Goal: Information Seeking & Learning: Learn about a topic

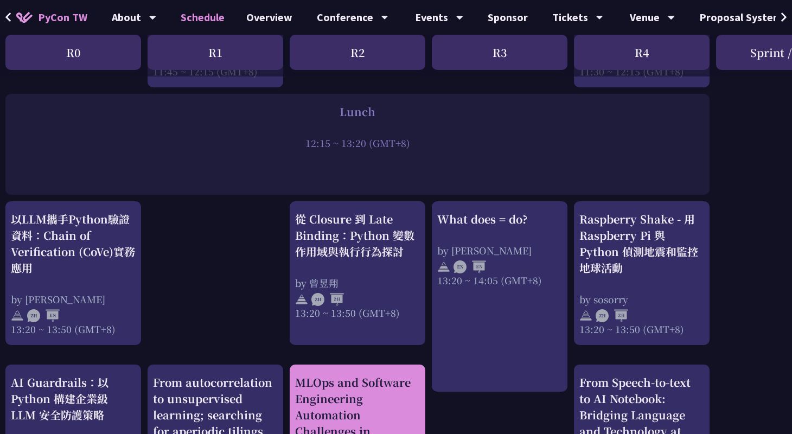
scroll to position [827, 5]
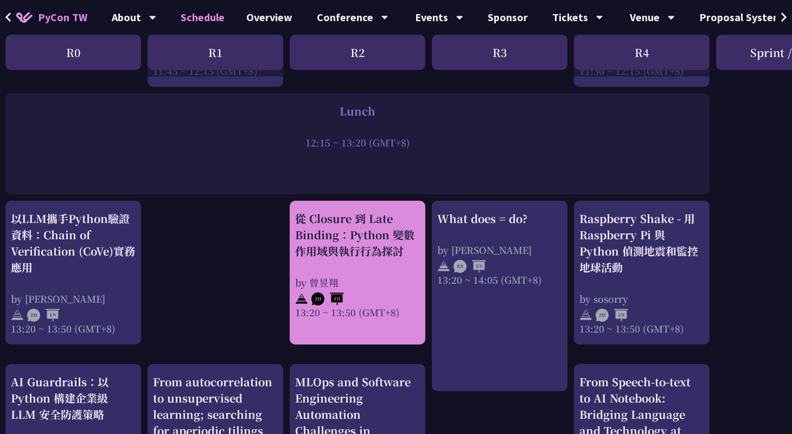
click at [351, 237] on div "從 Closure 到 Late Binding：Python 變數作用域與執行行為探討" at bounding box center [357, 234] width 125 height 49
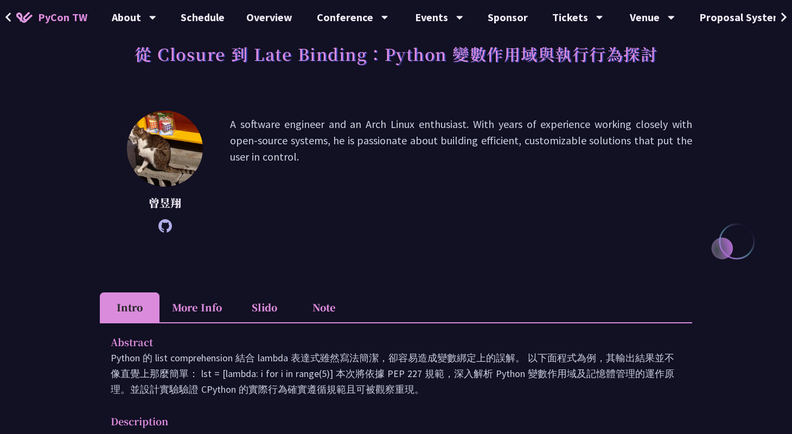
scroll to position [293, 0]
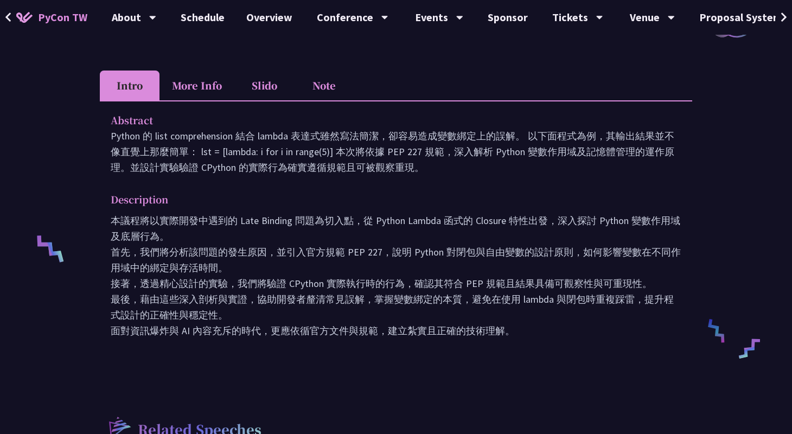
click at [12, 12] on button at bounding box center [8, 17] width 16 height 35
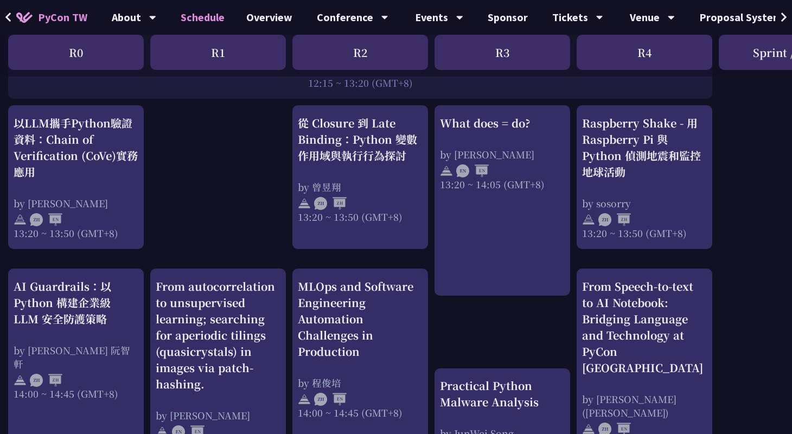
scroll to position [923, 0]
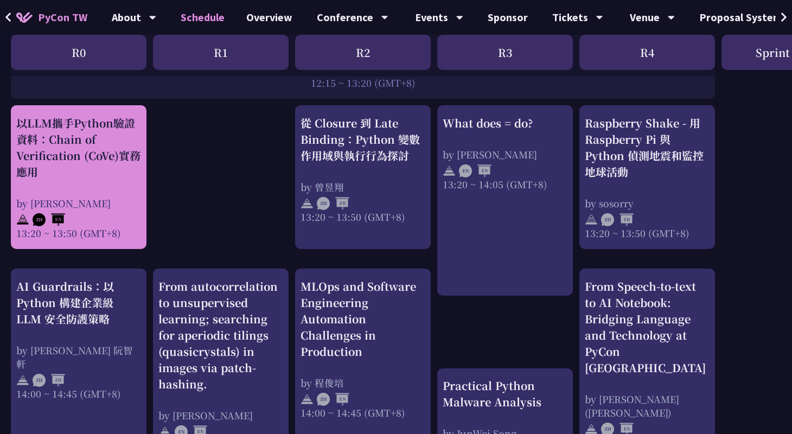
click at [80, 162] on div "以LLM攜手Python驗證資料：Chain of Verification (CoVe)實務應用" at bounding box center [78, 147] width 125 height 65
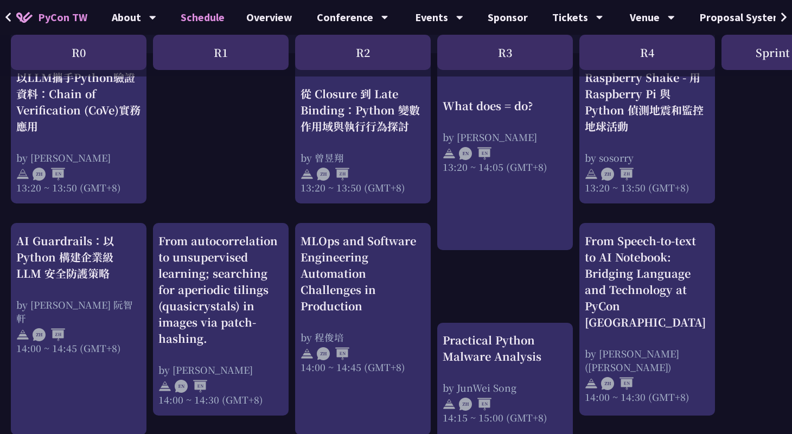
scroll to position [974, 0]
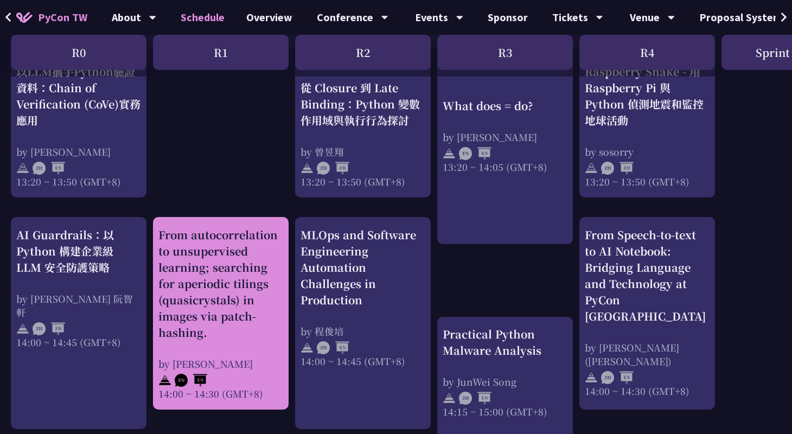
click at [242, 280] on div "From autocorrelation to unsupervised learning; searching for aperiodic tilings …" at bounding box center [220, 284] width 125 height 114
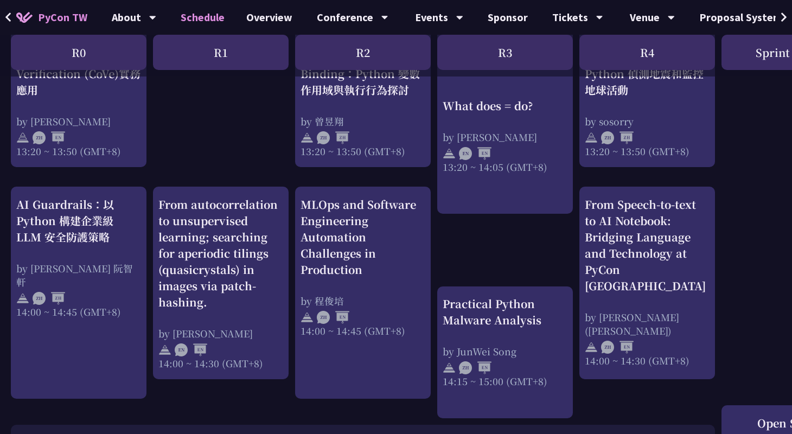
scroll to position [1007, 0]
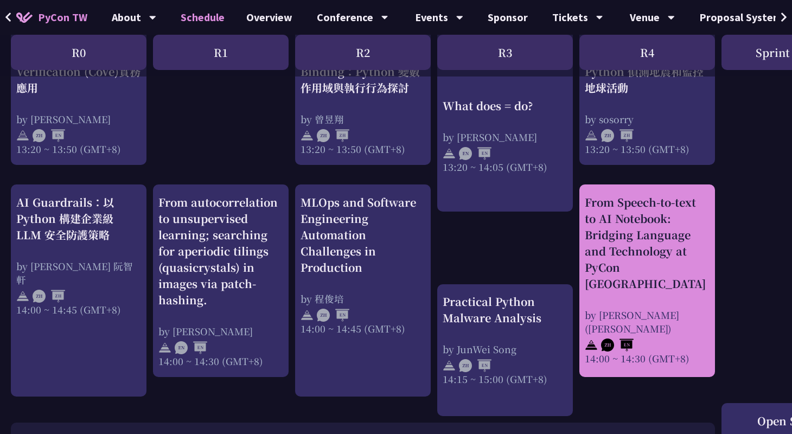
click at [640, 244] on div "From Speech-to-text to AI Notebook: Bridging Language and Technology at PyCon T…" at bounding box center [646, 243] width 125 height 98
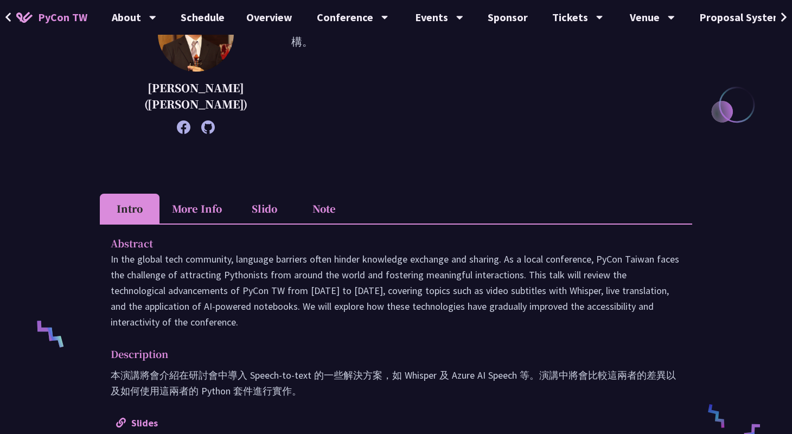
scroll to position [210, 0]
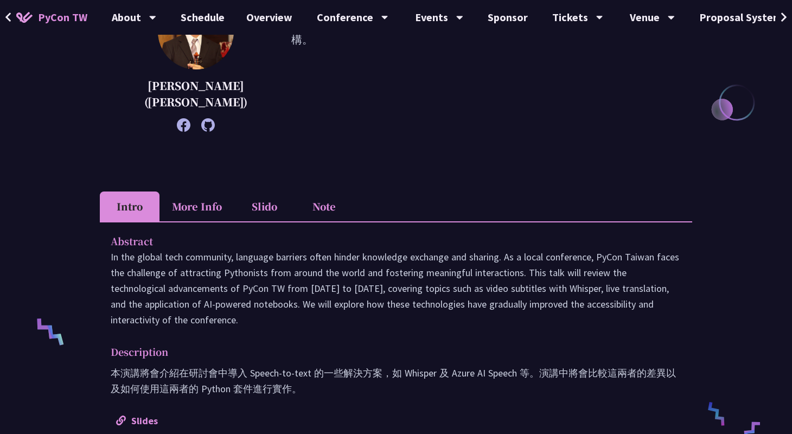
click at [265, 200] on li "Slido" at bounding box center [264, 206] width 60 height 30
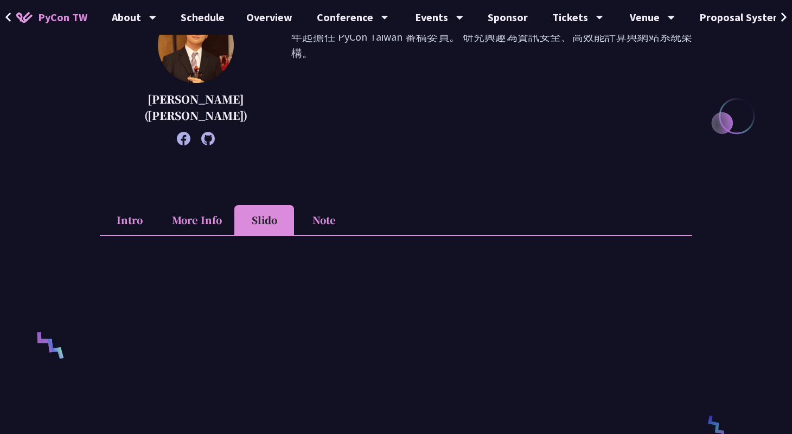
scroll to position [323, 0]
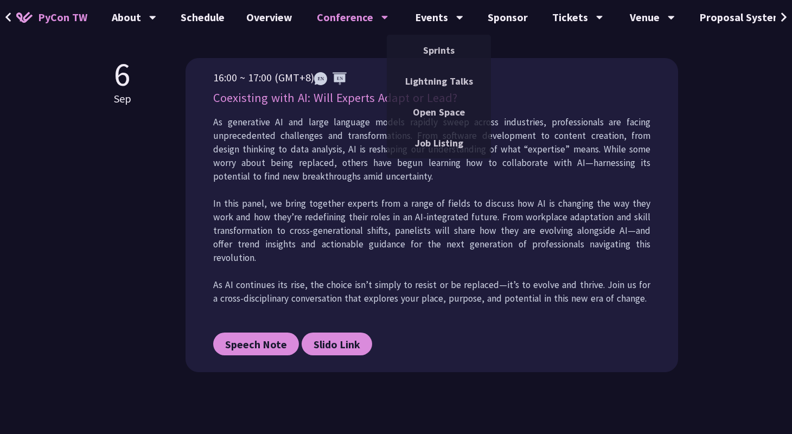
scroll to position [548, 0]
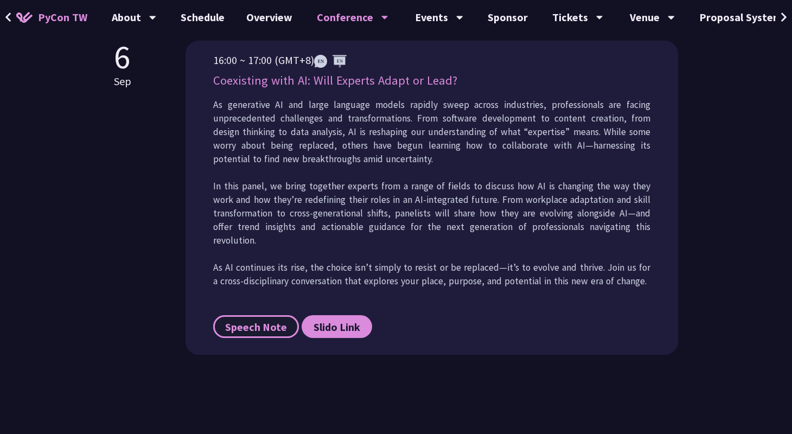
click at [262, 327] on span "Speech Note" at bounding box center [256, 327] width 62 height 14
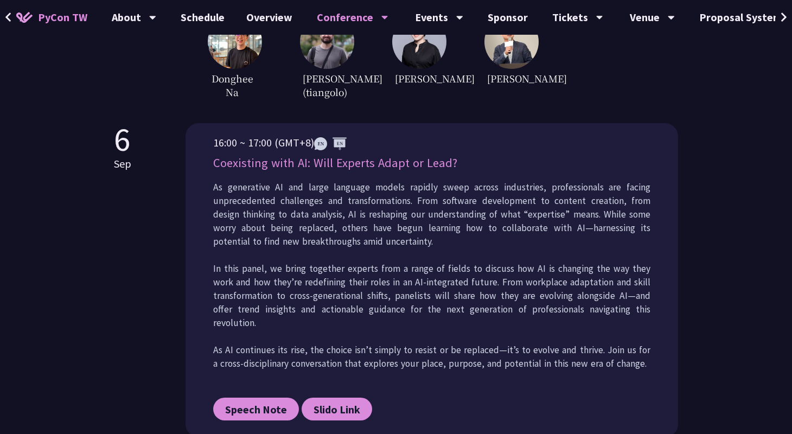
scroll to position [422, 0]
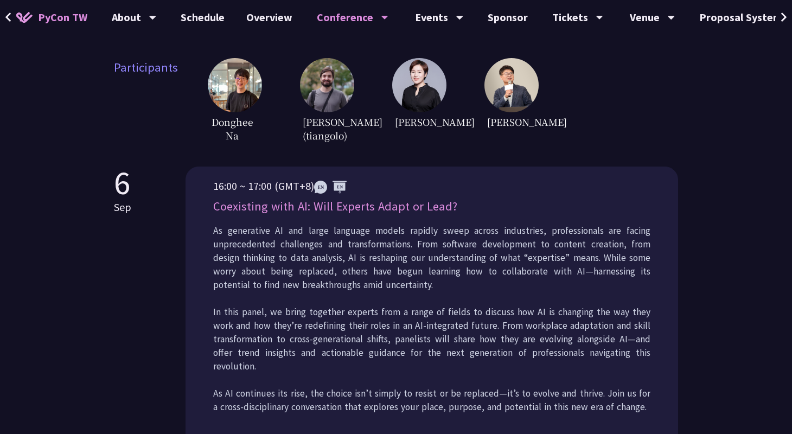
click at [306, 214] on p "Coexisting with AI: Will Experts Adapt or Lead?" at bounding box center [431, 206] width 437 height 19
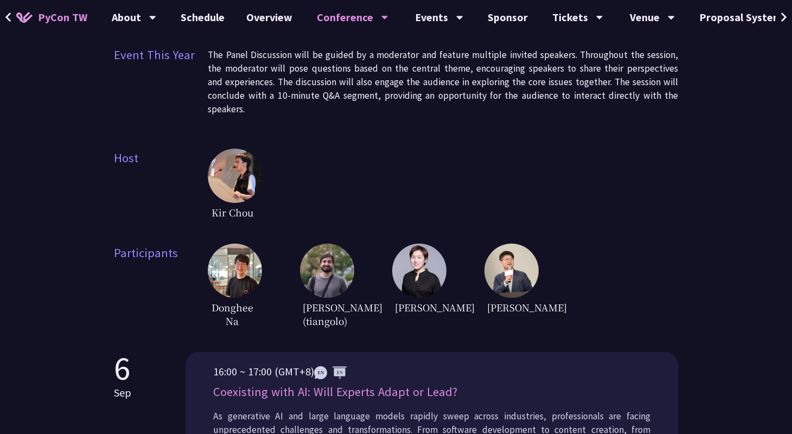
scroll to position [169, 0]
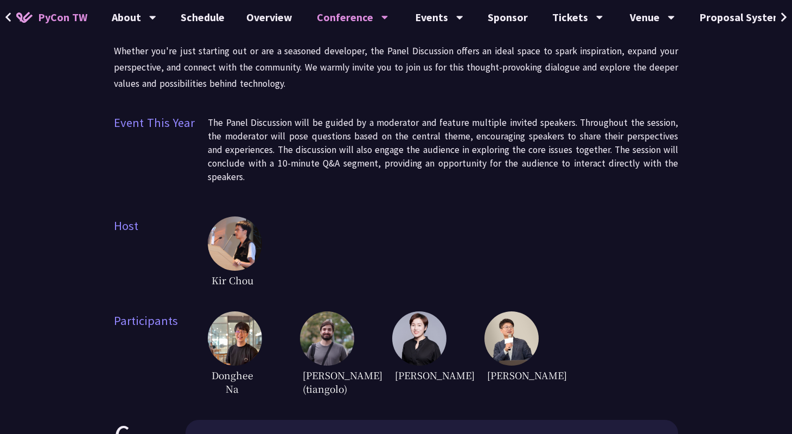
click at [253, 235] on img at bounding box center [235, 243] width 54 height 54
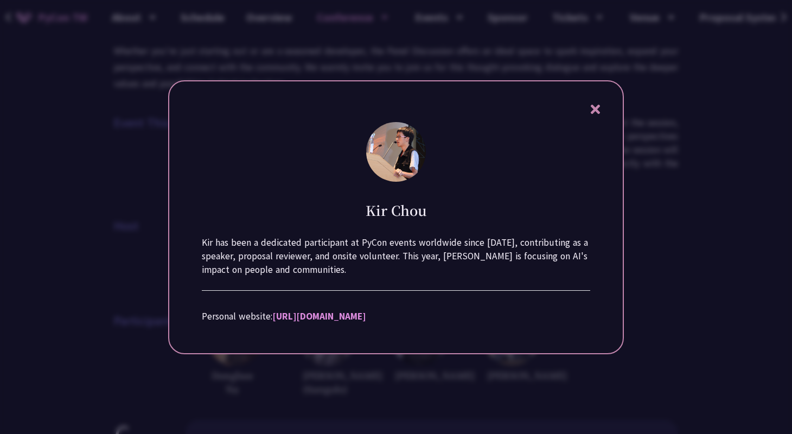
click at [153, 170] on div at bounding box center [396, 217] width 792 height 434
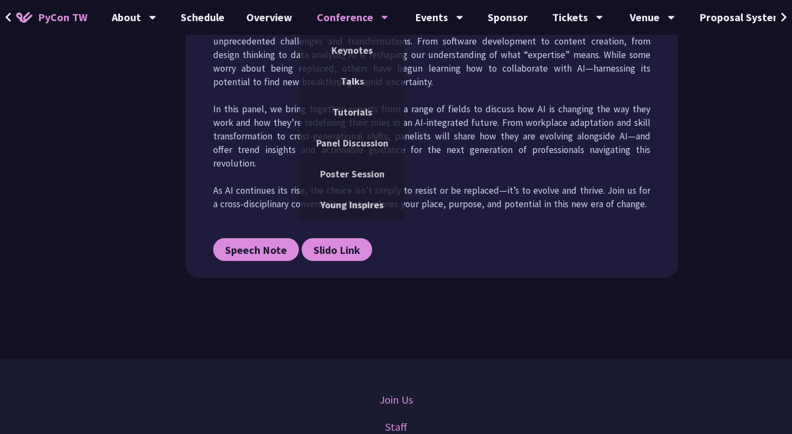
scroll to position [0, 0]
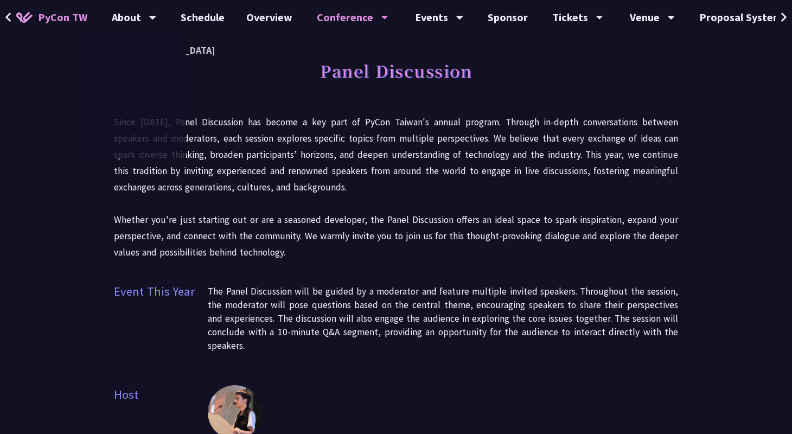
click at [68, 14] on span "PyCon TW" at bounding box center [62, 17] width 49 height 16
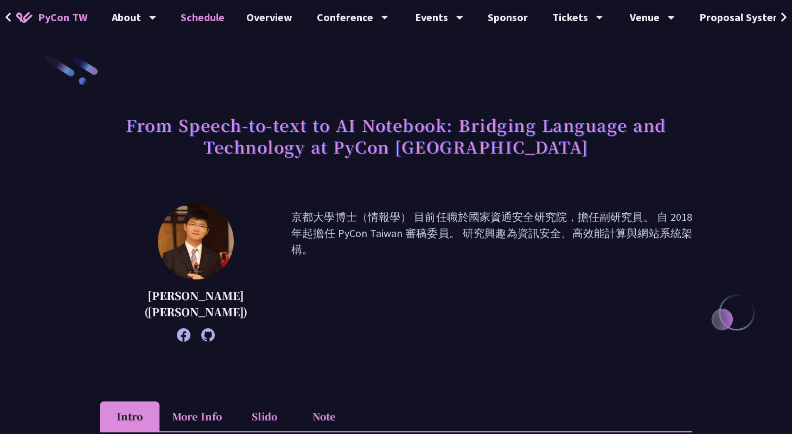
click at [206, 23] on link "Schedule" at bounding box center [203, 17] width 66 height 35
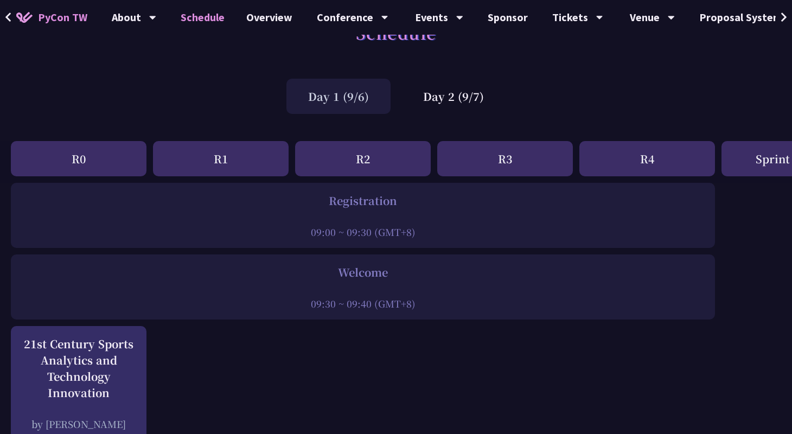
scroll to position [39, 0]
click at [417, 103] on div "Day 2 (9/7)" at bounding box center [453, 95] width 104 height 35
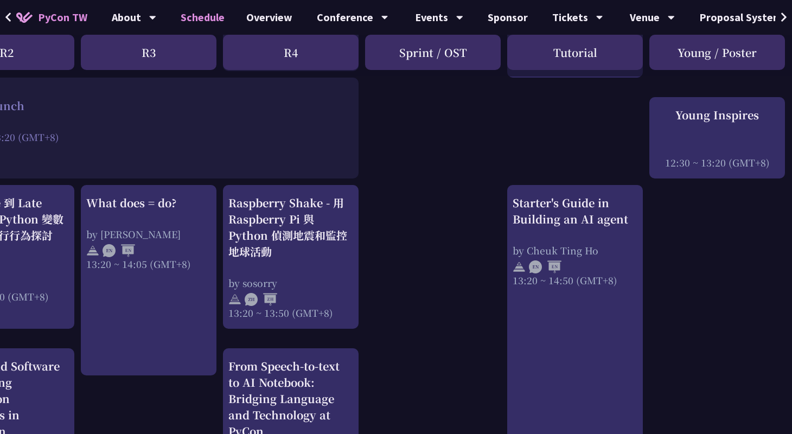
scroll to position [844, 356]
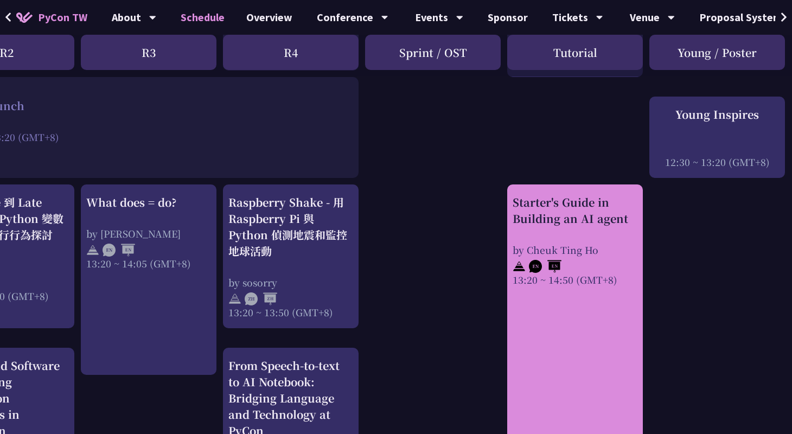
click at [557, 253] on div "by Cheuk Ting Ho" at bounding box center [574, 250] width 125 height 14
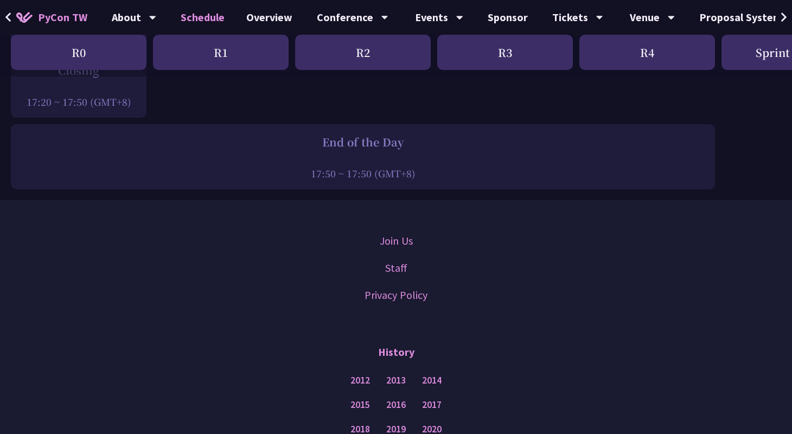
scroll to position [1877, 0]
